Goal: Transaction & Acquisition: Purchase product/service

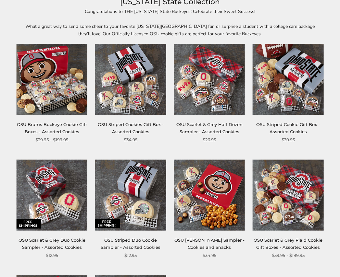
scroll to position [65, 0]
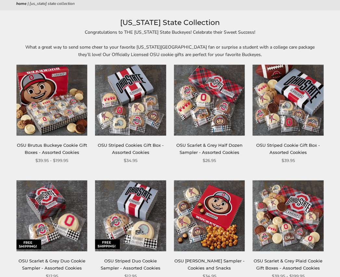
click at [67, 95] on img at bounding box center [51, 100] width 71 height 71
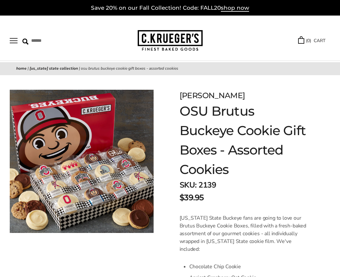
click at [87, 167] on img at bounding box center [82, 162] width 144 height 144
